Goal: Information Seeking & Learning: Learn about a topic

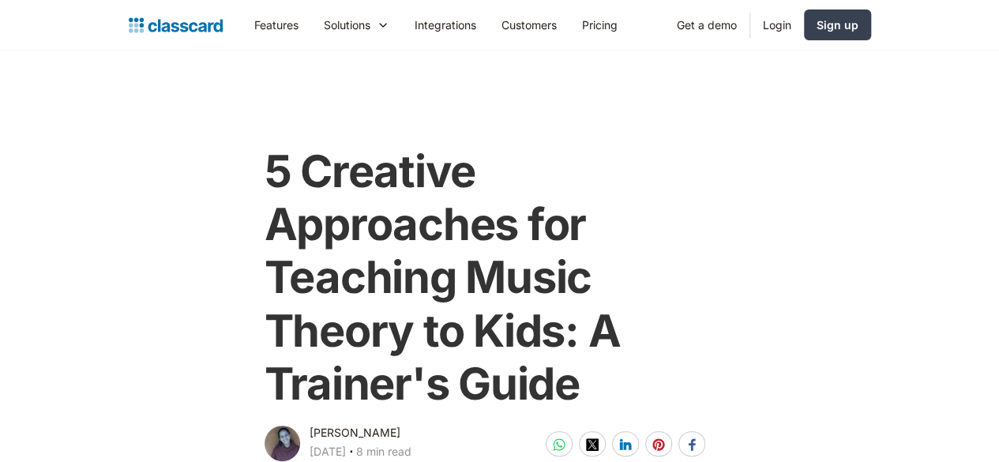
click at [333, 423] on div "[PERSON_NAME]" at bounding box center [355, 432] width 91 height 19
drag, startPoint x: 400, startPoint y: 381, endPoint x: 283, endPoint y: 381, distance: 116.1
click at [283, 423] on div "[PERSON_NAME] [DATE] ‧ 8 min read" at bounding box center [338, 443] width 147 height 41
click at [467, 360] on div "5 Creative Approaches for Teaching Music Theory to Kids: A Trainer's Guide" at bounding box center [500, 277] width 471 height 294
drag, startPoint x: 296, startPoint y: 377, endPoint x: 397, endPoint y: 377, distance: 101.1
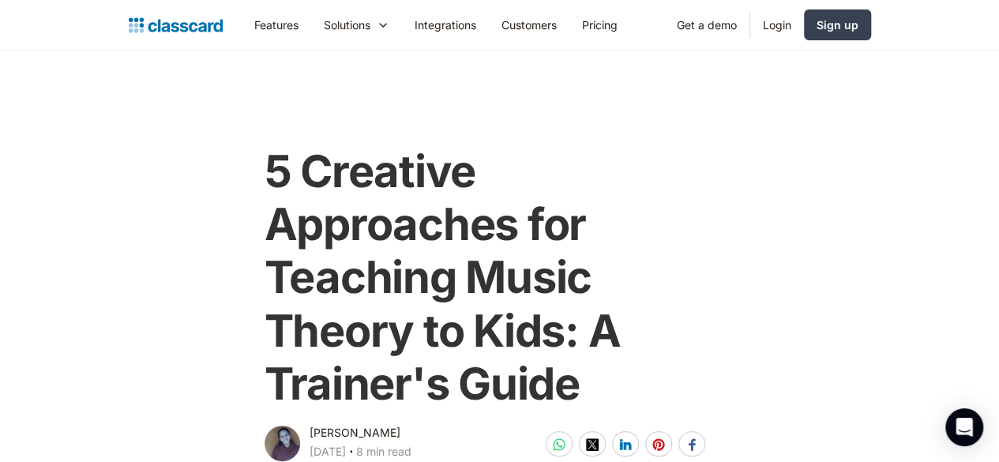
click at [397, 423] on div "Pratheeksha Mani January 21, 2025 ‧ 8 min read" at bounding box center [338, 443] width 147 height 41
copy div "[PERSON_NAME]"
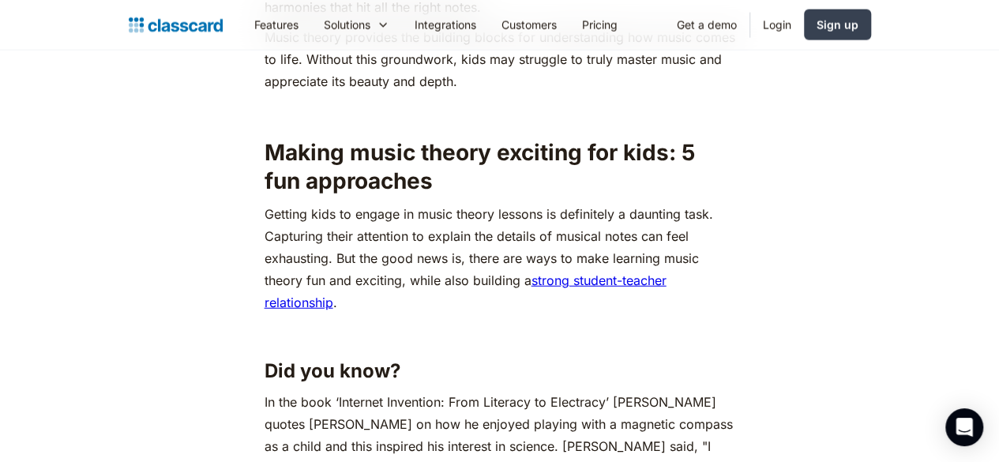
scroll to position [1877, 0]
